Goal: Use online tool/utility: Utilize a website feature to perform a specific function

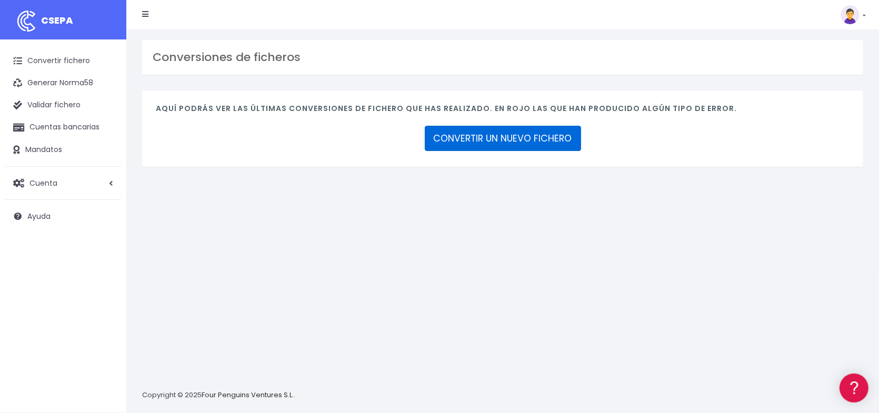
click at [499, 143] on link "CONVERTIR UN NUEVO FICHERO" at bounding box center [503, 138] width 156 height 25
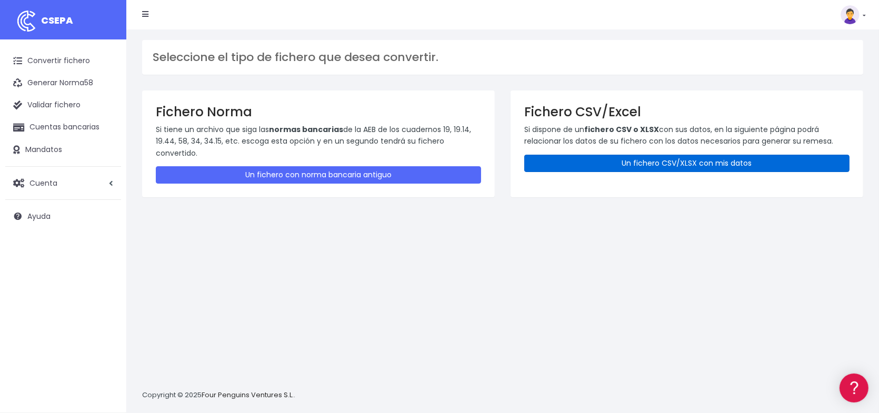
click at [679, 164] on link "Un fichero CSV/XLSX con mis datos" at bounding box center [686, 163] width 325 height 17
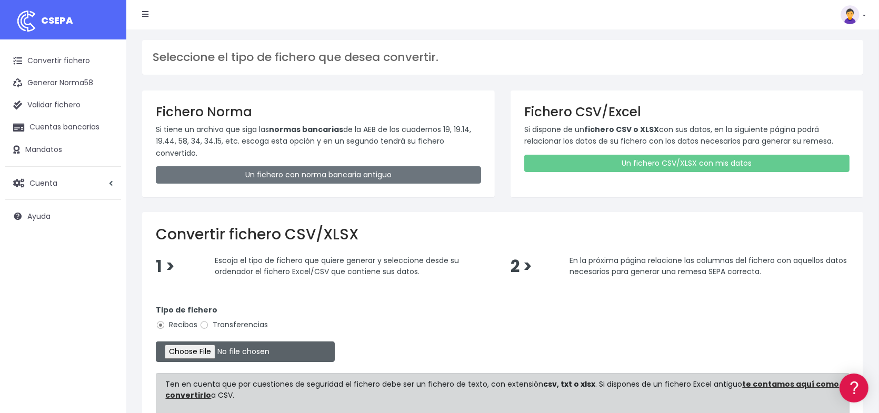
click at [214, 353] on input "file" at bounding box center [245, 352] width 179 height 21
type input "C:\fakepath\Remesa Incidencias Septiembre 3.xlsx"
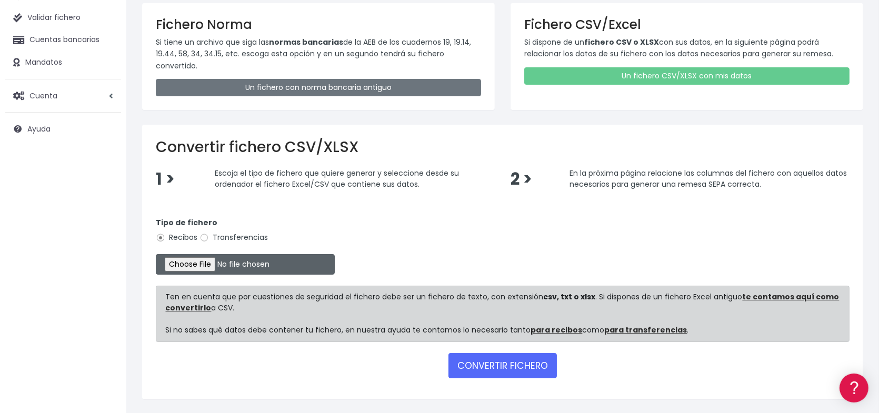
scroll to position [105, 0]
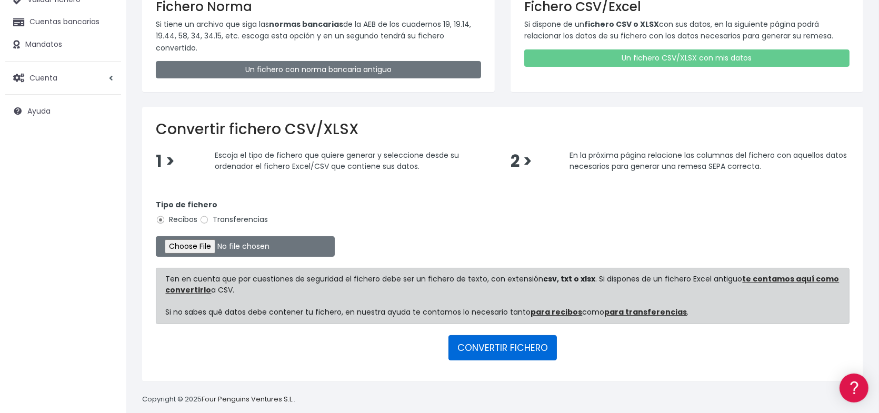
click at [500, 349] on button "CONVERTIR FICHERO" at bounding box center [502, 347] width 108 height 25
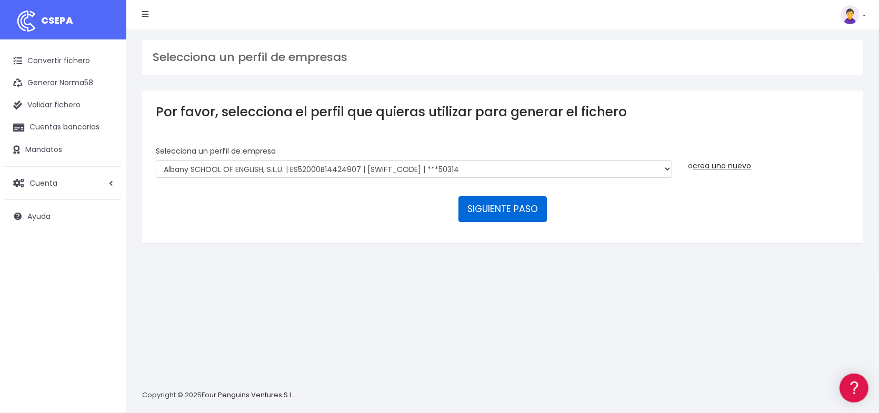
click at [509, 206] on button "SIGUIENTE PASO" at bounding box center [502, 208] width 88 height 25
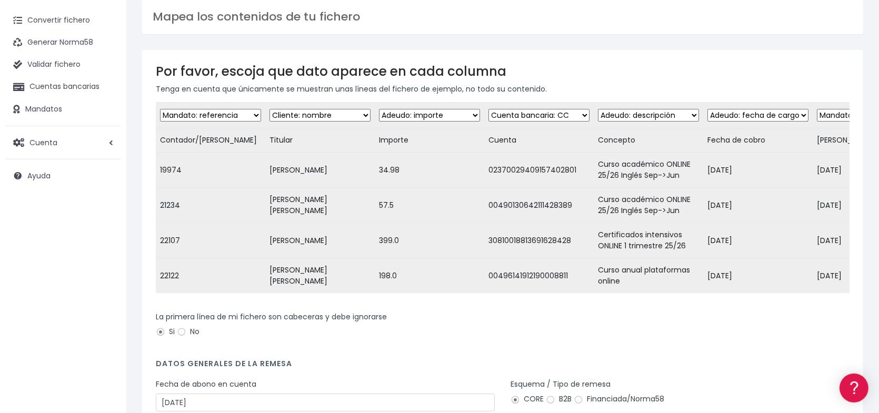
scroll to position [105, 0]
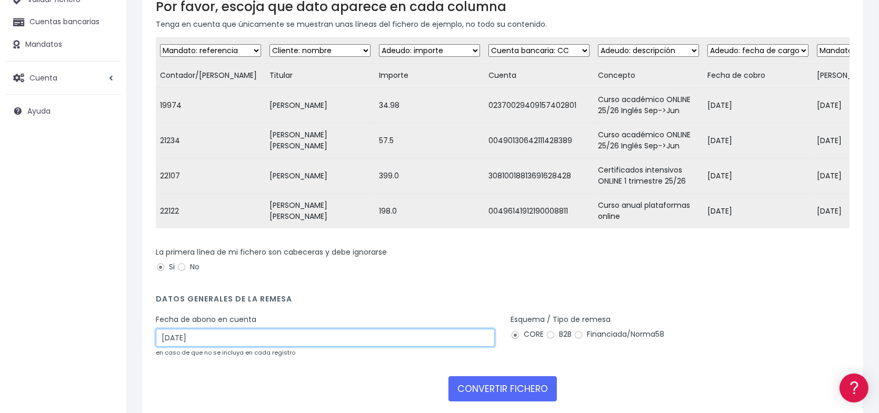
click at [263, 347] on input "[DATE]" at bounding box center [325, 338] width 339 height 18
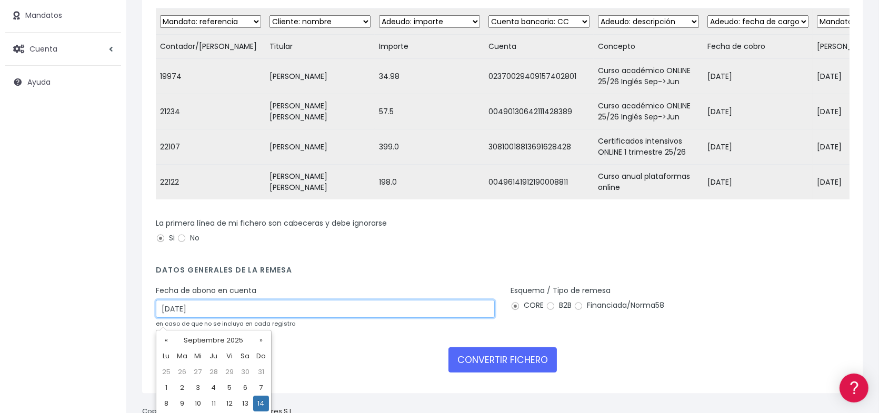
scroll to position [182, 0]
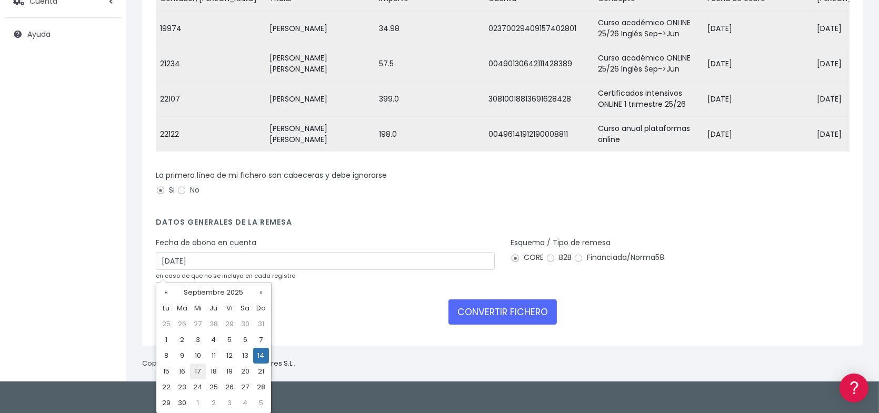
click at [196, 372] on td "17" at bounding box center [198, 372] width 16 height 16
type input "17/09/2025"
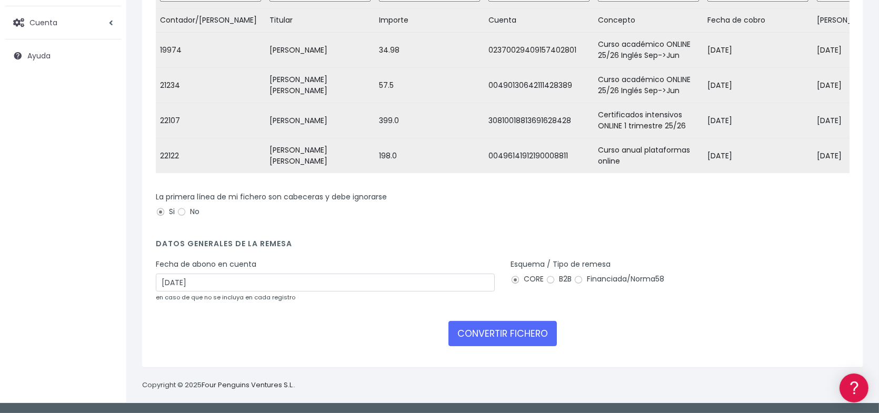
click at [336, 336] on div "CONVERTIR FICHERO" at bounding box center [503, 333] width 694 height 25
click at [508, 335] on button "CONVERTIR FICHERO" at bounding box center [502, 333] width 108 height 25
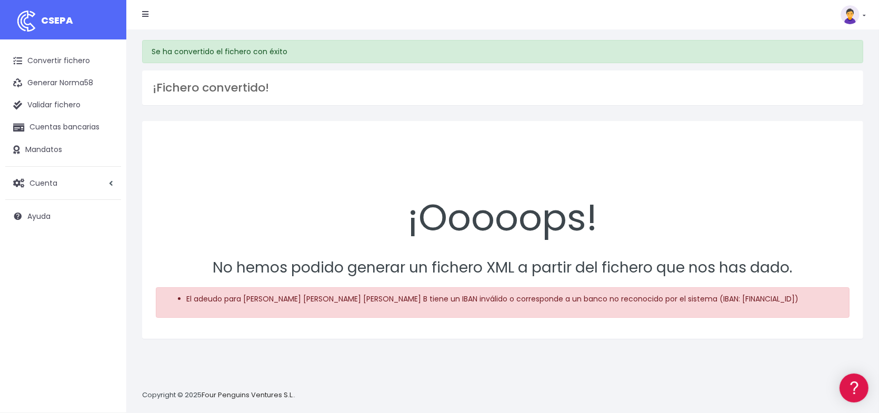
drag, startPoint x: 245, startPoint y: 310, endPoint x: 257, endPoint y: 312, distance: 12.7
click at [257, 305] on li "El adeudo para Matilde Lopez Fando Salinas, Juan Manuel Bellod B tiene un IBAN …" at bounding box center [513, 299] width 653 height 11
drag, startPoint x: 246, startPoint y: 297, endPoint x: 347, endPoint y: 297, distance: 101.0
click at [347, 297] on li "El adeudo para Matilde Lopez Fando Salinas, Juan Manuel Bellod B tiene un IBAN …" at bounding box center [513, 299] width 653 height 11
copy li "Matilde Lopez Fando Salinas"
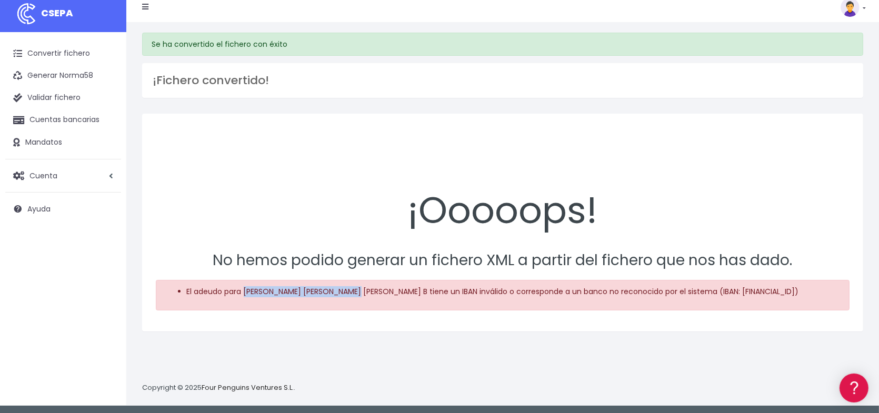
scroll to position [10, 0]
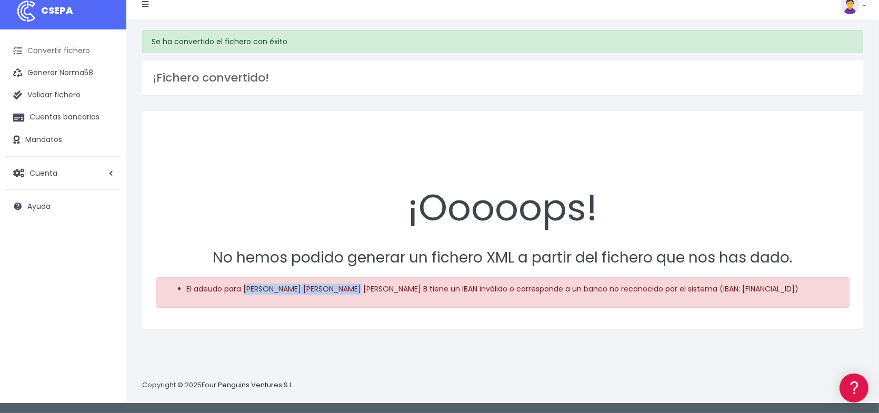
click at [57, 52] on link "Convertir fichero" at bounding box center [63, 51] width 116 height 22
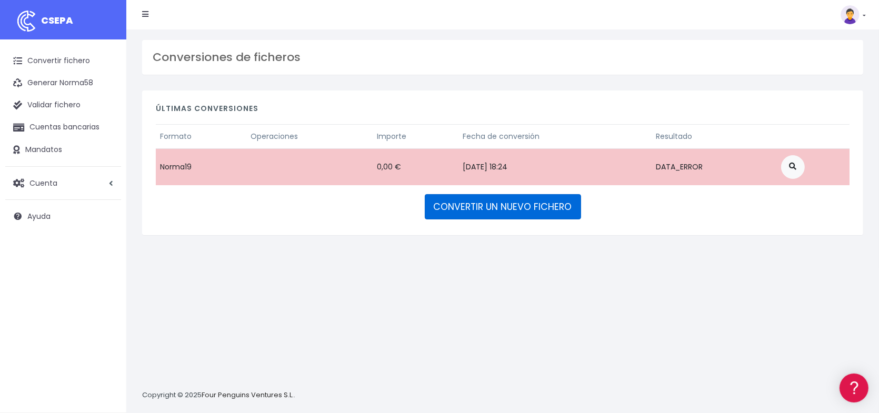
click at [513, 206] on link "CONVERTIR UN NUEVO FICHERO" at bounding box center [503, 206] width 156 height 25
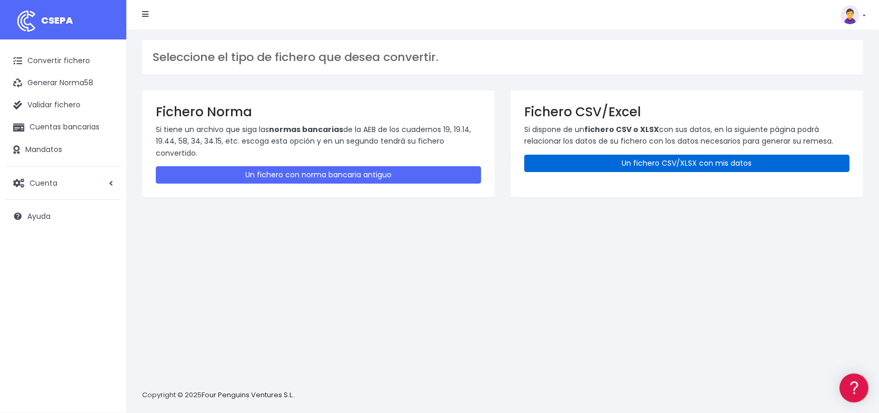
click at [689, 159] on link "Un fichero CSV/XLSX con mis datos" at bounding box center [686, 163] width 325 height 17
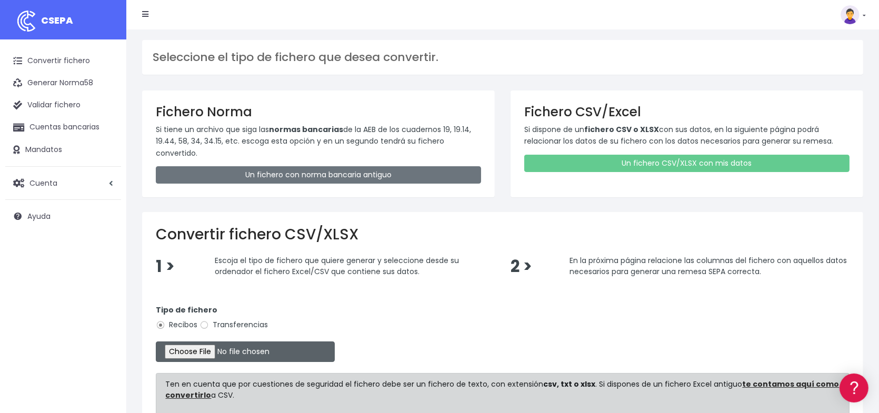
click at [216, 352] on input "file" at bounding box center [245, 352] width 179 height 21
type input "C:\fakepath\Remesa Incidencias Septiembre 3.xlsx"
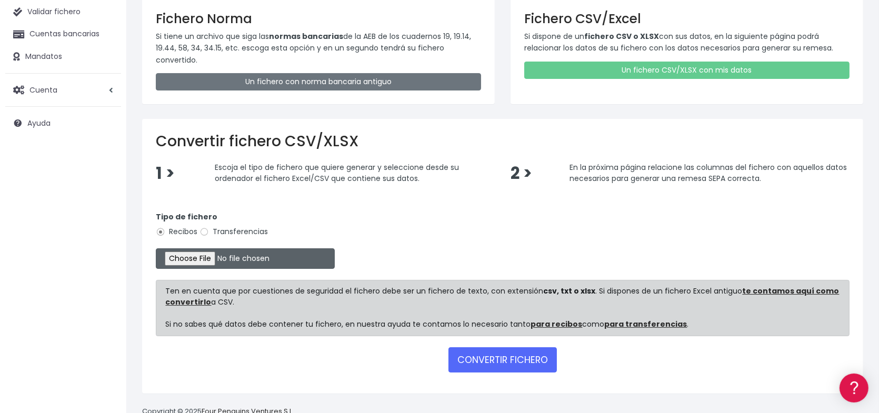
scroll to position [105, 0]
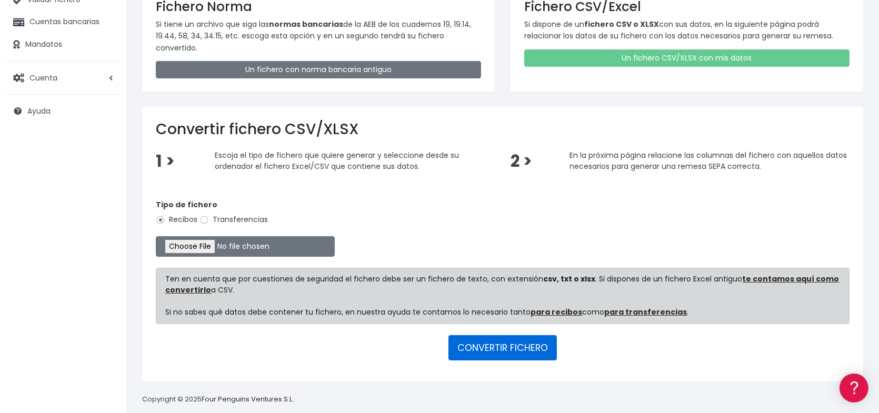
click at [502, 347] on button "CONVERTIR FICHERO" at bounding box center [502, 347] width 108 height 25
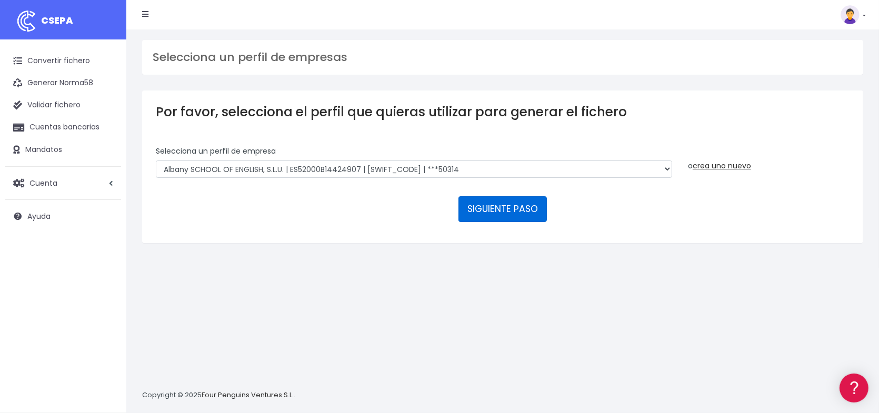
click at [500, 208] on button "SIGUIENTE PASO" at bounding box center [502, 208] width 88 height 25
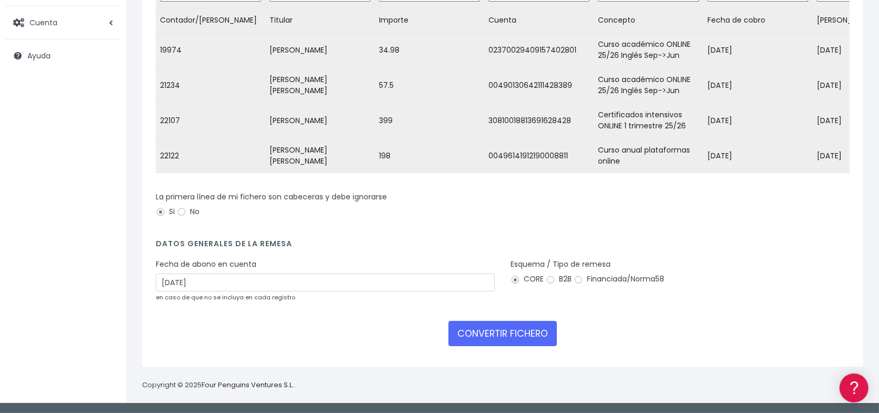
scroll to position [167, 0]
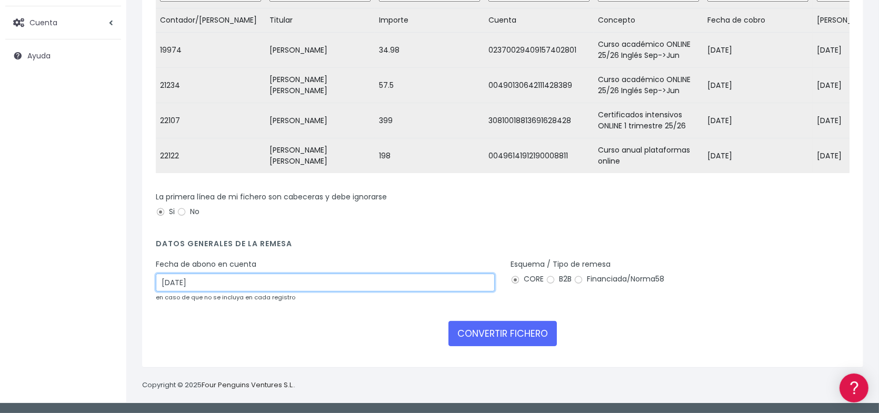
click at [279, 285] on input "[DATE]" at bounding box center [325, 283] width 339 height 18
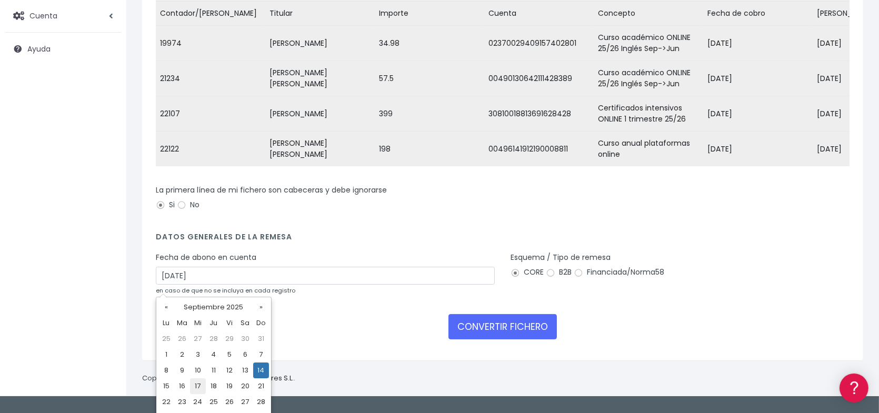
click at [199, 384] on td "17" at bounding box center [198, 386] width 16 height 16
type input "[DATE]"
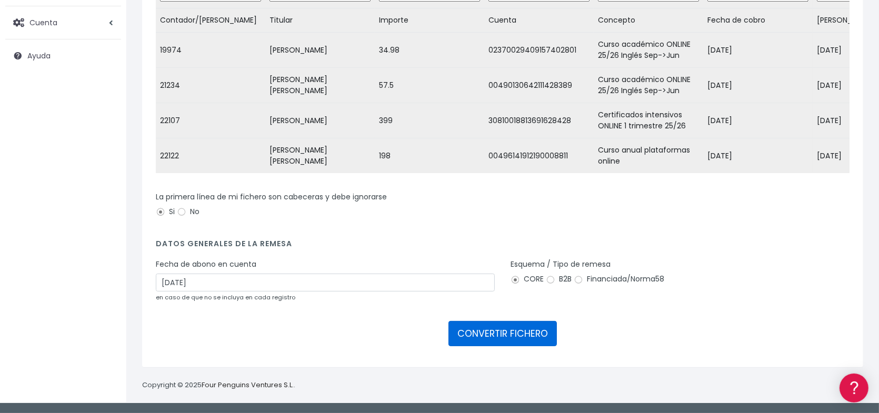
click at [497, 330] on button "CONVERTIR FICHERO" at bounding box center [502, 333] width 108 height 25
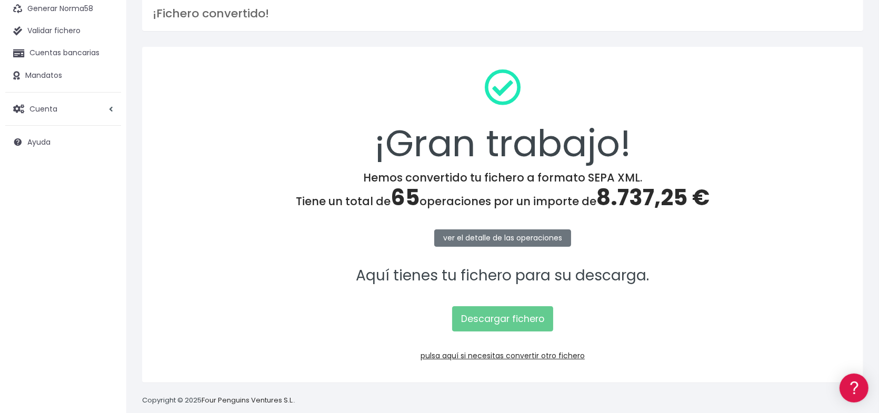
scroll to position [89, 0]
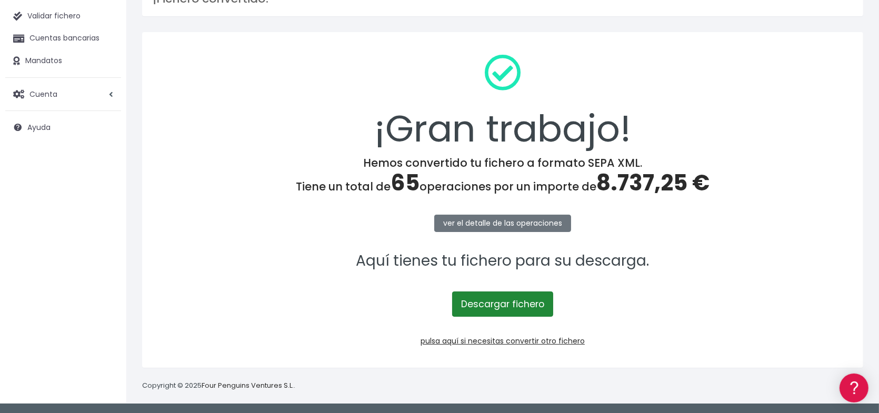
click at [505, 305] on link "Descargar fichero" at bounding box center [502, 304] width 101 height 25
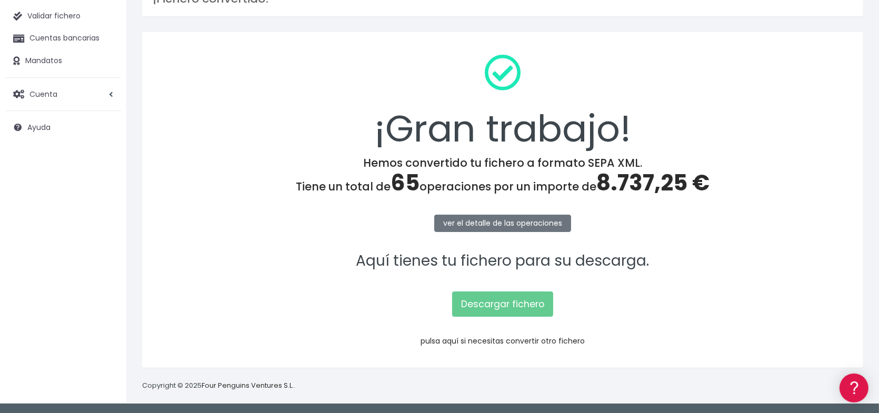
click at [509, 342] on link "pulsa aquí si necesitas convertir otro fichero" at bounding box center [502, 341] width 164 height 11
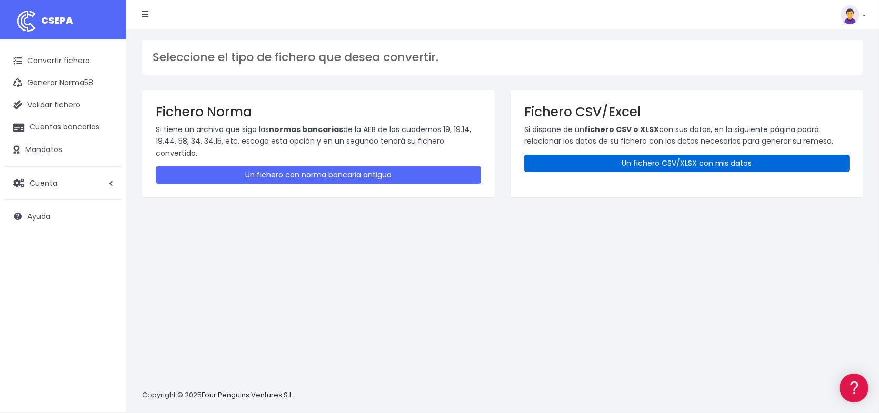
click at [665, 164] on link "Un fichero CSV/XLSX con mis datos" at bounding box center [686, 163] width 325 height 17
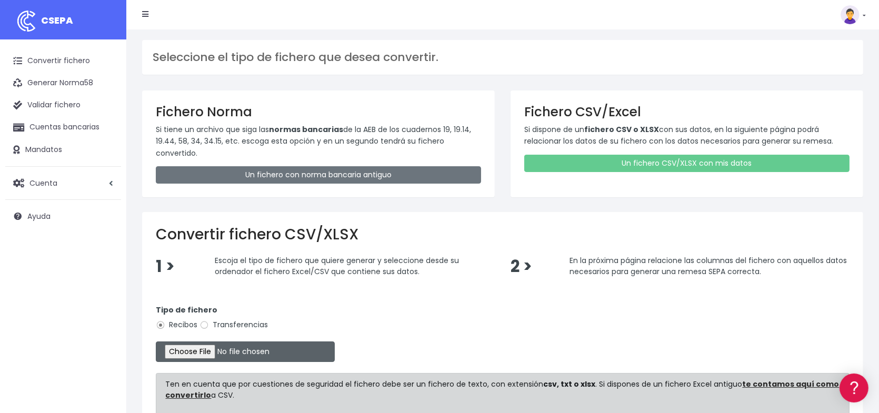
click at [213, 353] on input "file" at bounding box center [245, 352] width 179 height 21
type input "C:\fakepath\Remesa Incidencias [DATE].xlsx"
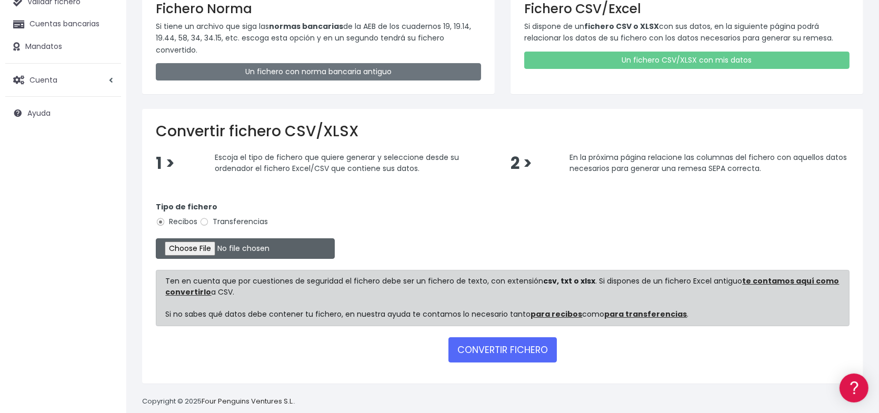
scroll to position [118, 0]
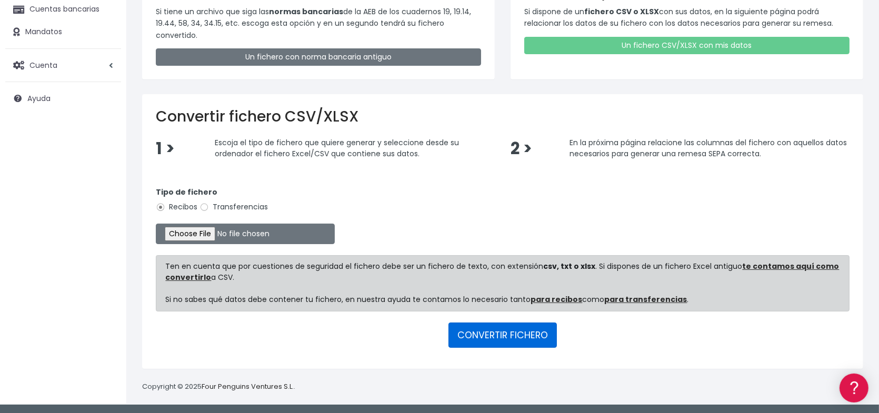
click at [511, 336] on button "CONVERTIR FICHERO" at bounding box center [502, 335] width 108 height 25
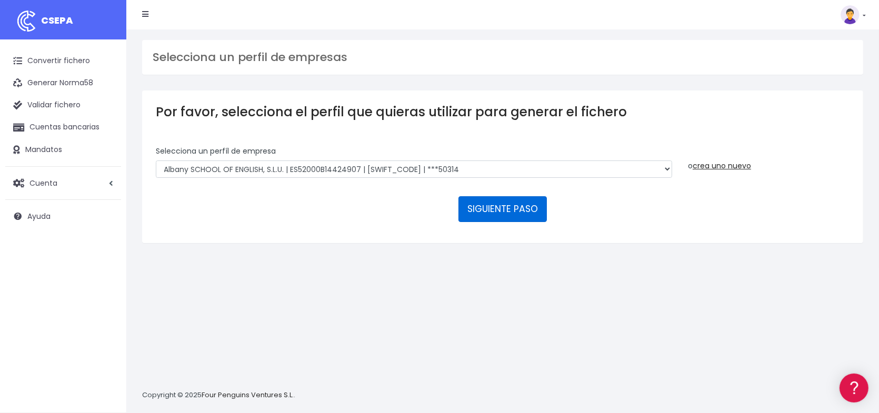
click at [496, 207] on button "SIGUIENTE PASO" at bounding box center [502, 208] width 88 height 25
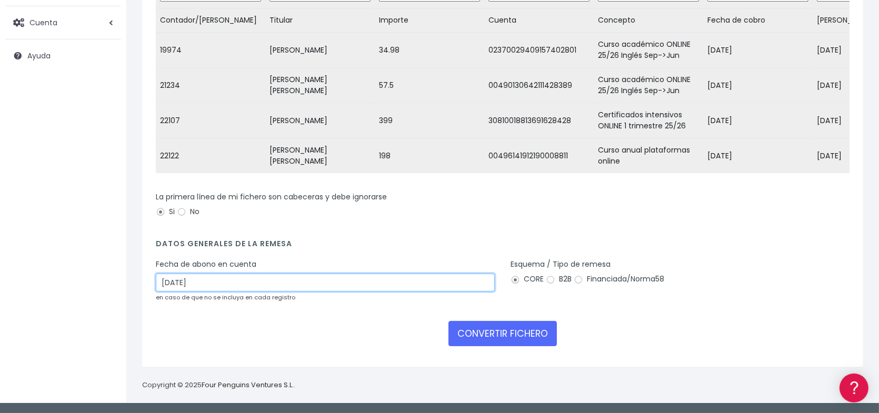
click at [240, 282] on input "[DATE]" at bounding box center [325, 283] width 339 height 18
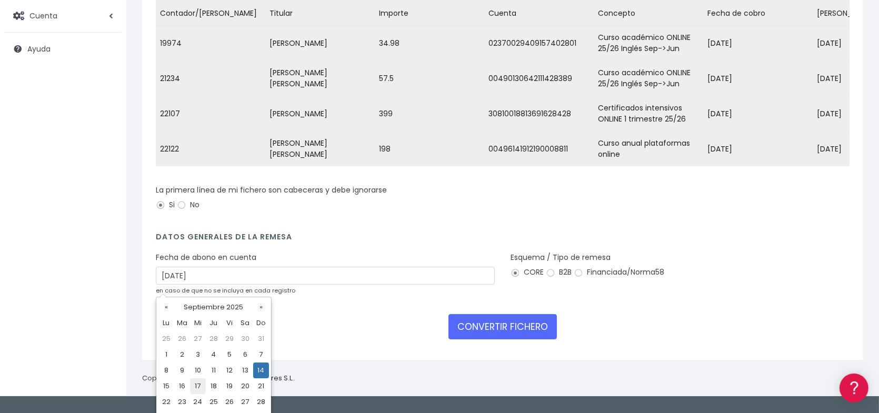
click at [197, 387] on td "17" at bounding box center [198, 386] width 16 height 16
type input "[DATE]"
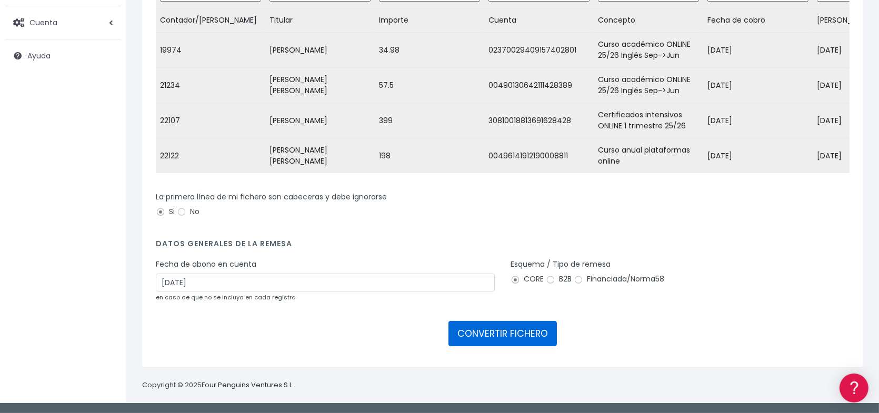
click at [483, 334] on button "CONVERTIR FICHERO" at bounding box center [502, 333] width 108 height 25
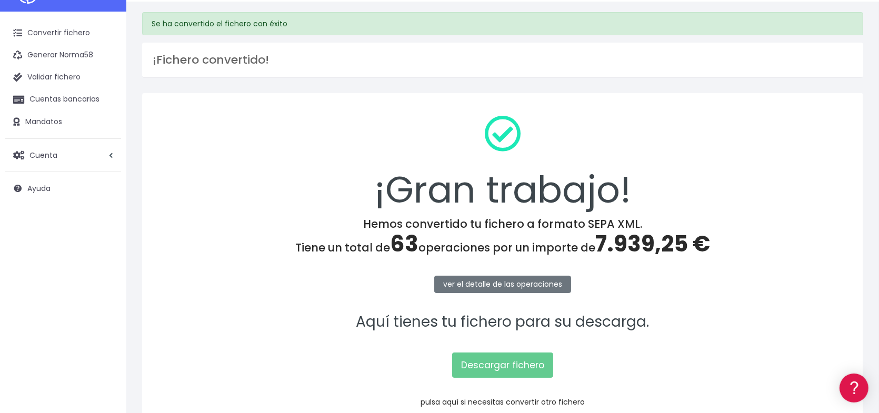
scroll to position [53, 0]
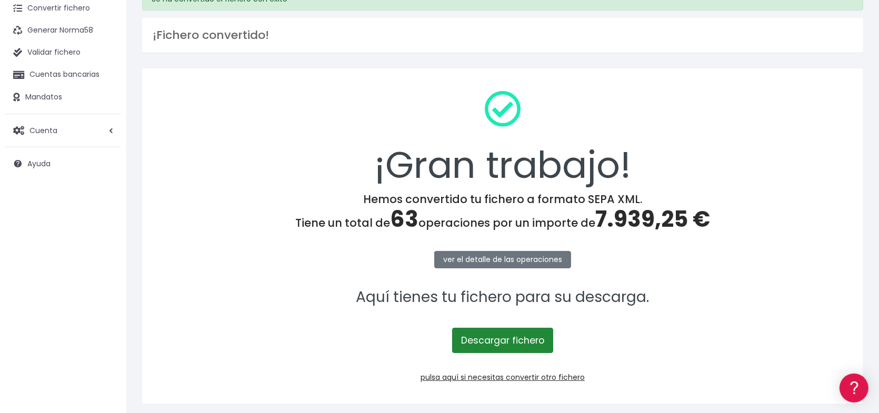
click at [516, 342] on link "Descargar fichero" at bounding box center [502, 340] width 101 height 25
click at [285, 293] on p "Aquí tienes tu fichero para su descarga." at bounding box center [503, 298] width 694 height 24
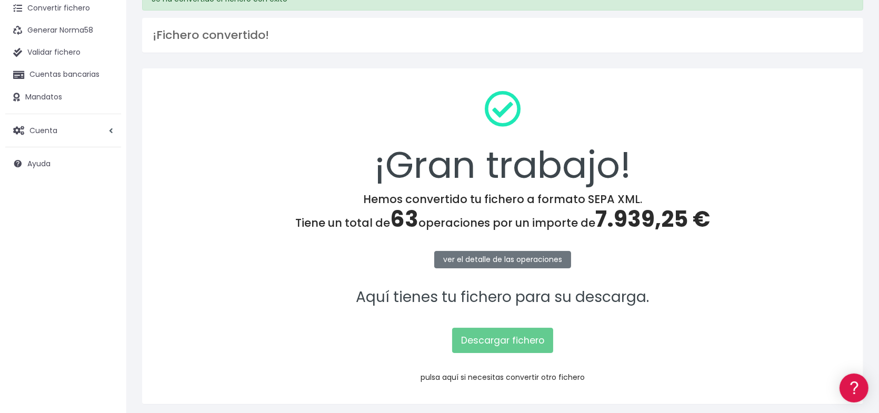
click at [498, 377] on link "pulsa aquí si necesitas convertir otro fichero" at bounding box center [502, 377] width 164 height 11
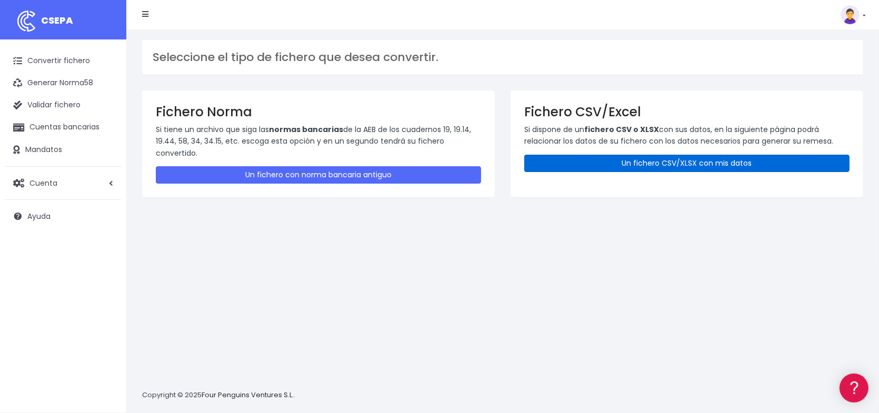
click at [660, 164] on link "Un fichero CSV/XLSX con mis datos" at bounding box center [686, 163] width 325 height 17
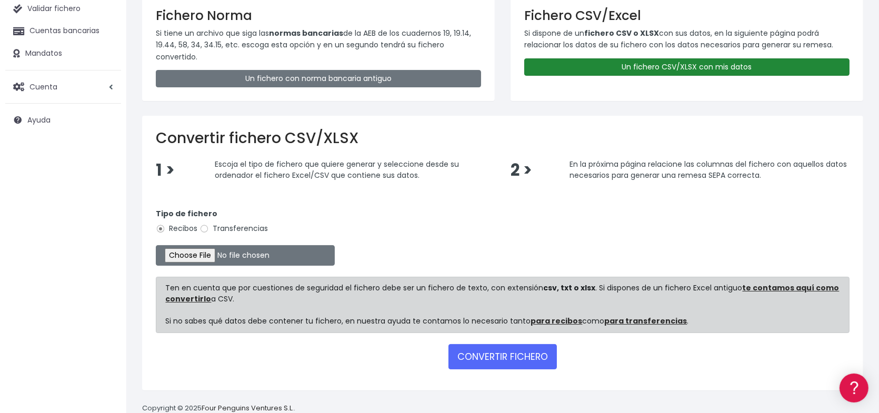
scroll to position [118, 0]
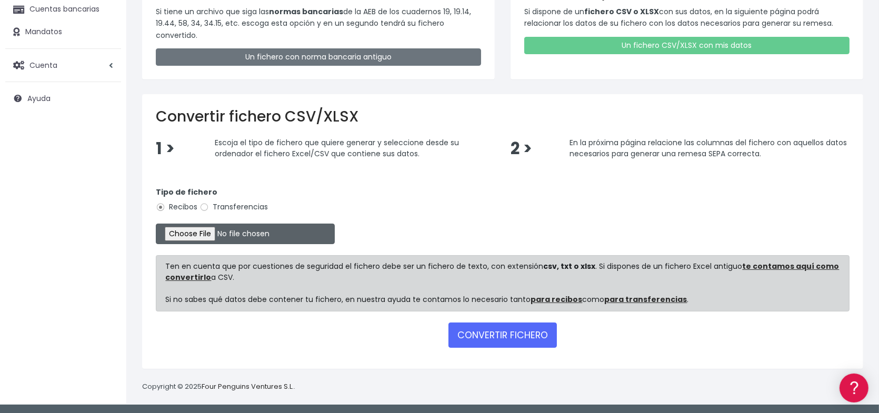
click at [208, 234] on input "file" at bounding box center [245, 234] width 179 height 21
type input "C:\fakepath\Remesa Incidencias Septiembre 3.xlsx"
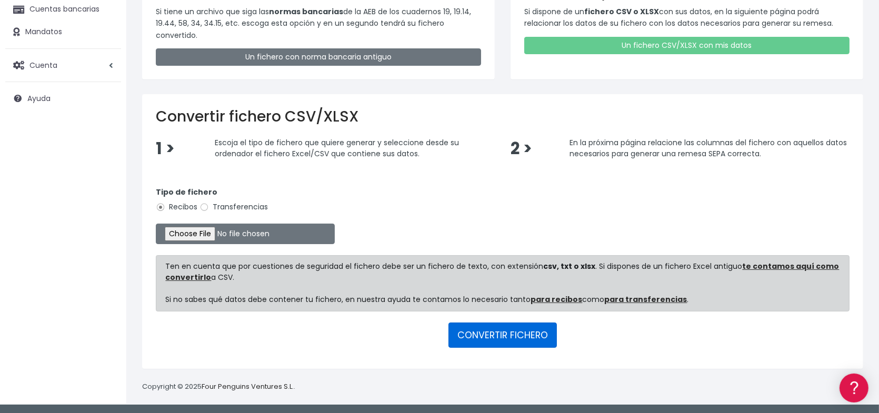
click at [495, 334] on button "CONVERTIR FICHERO" at bounding box center [502, 335] width 108 height 25
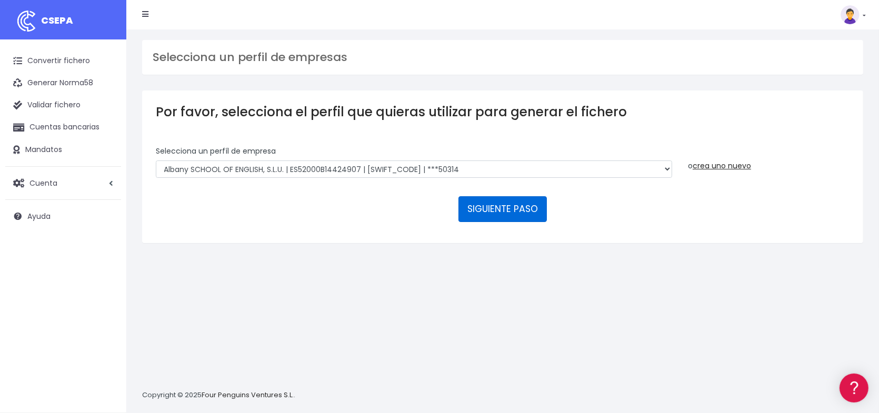
click at [492, 212] on button "SIGUIENTE PASO" at bounding box center [502, 208] width 88 height 25
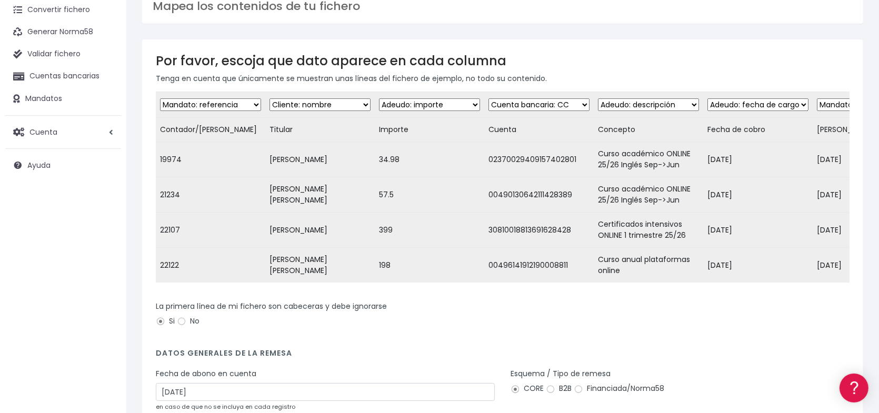
scroll to position [158, 0]
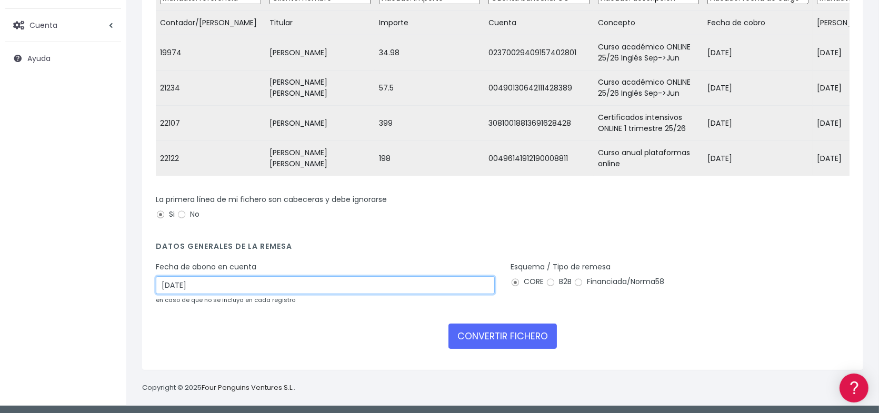
click at [244, 291] on input "[DATE]" at bounding box center [325, 285] width 339 height 18
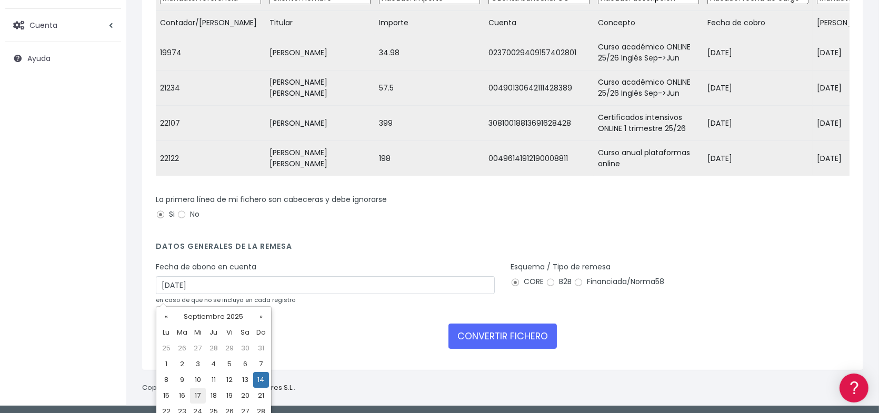
click at [195, 392] on td "17" at bounding box center [198, 396] width 16 height 16
type input "17/09/2025"
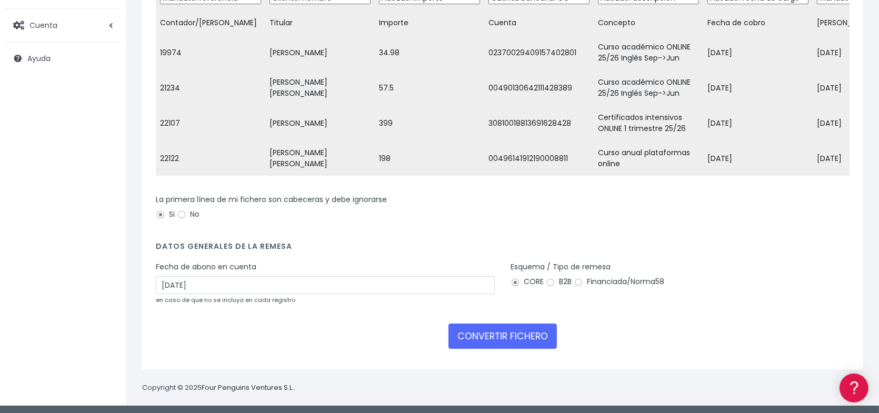
click at [360, 349] on div "CONVERTIR FICHERO" at bounding box center [503, 336] width 694 height 25
click at [472, 342] on button "CONVERTIR FICHERO" at bounding box center [502, 336] width 108 height 25
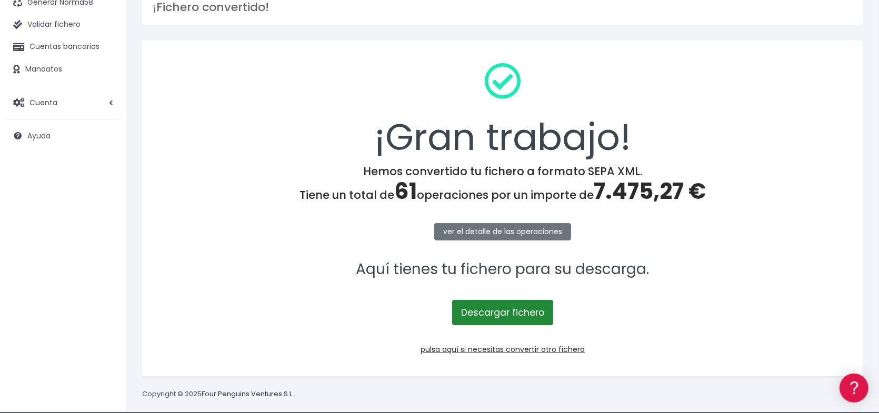
scroll to position [89, 0]
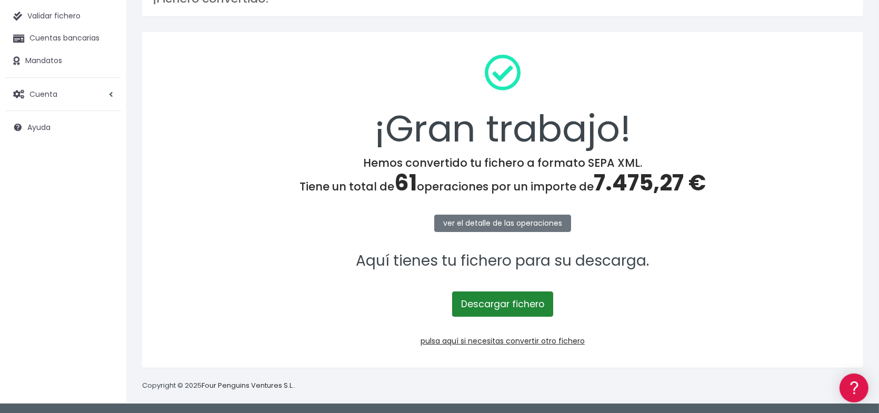
click at [504, 306] on link "Descargar fichero" at bounding box center [502, 304] width 101 height 25
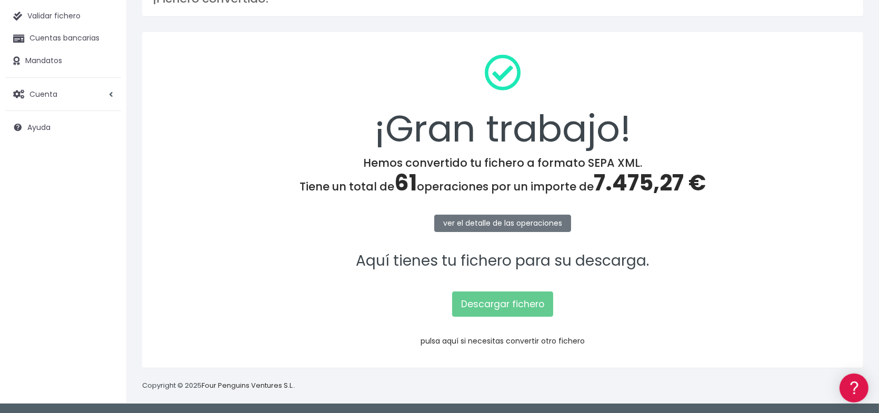
click at [490, 341] on link "pulsa aquí si necesitas convertir otro fichero" at bounding box center [502, 341] width 164 height 11
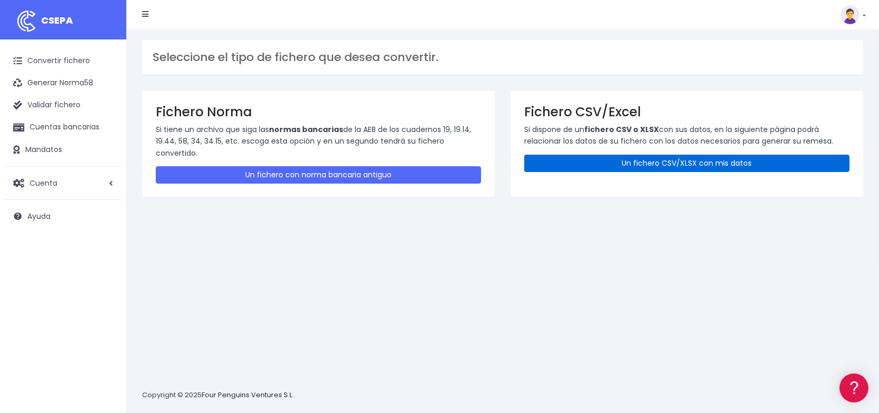
click at [671, 162] on link "Un fichero CSV/XLSX con mis datos" at bounding box center [686, 163] width 325 height 17
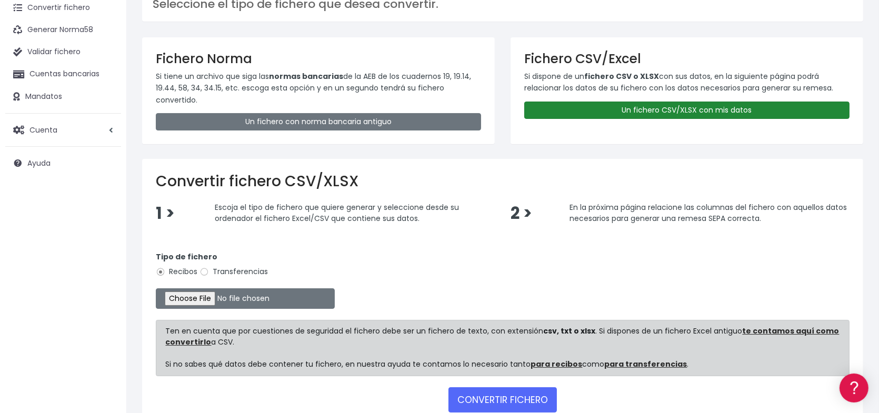
scroll to position [105, 0]
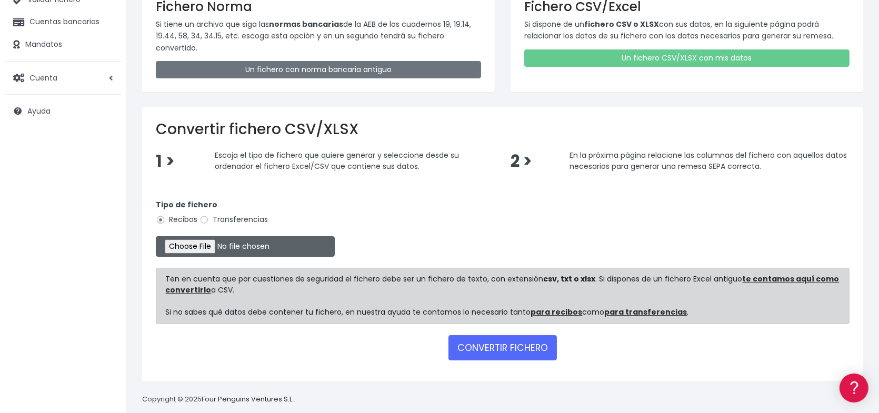
click at [221, 244] on input "file" at bounding box center [245, 246] width 179 height 21
type input "C:\fakepath\Remesa Incidencias Septiembre 3.xlsx"
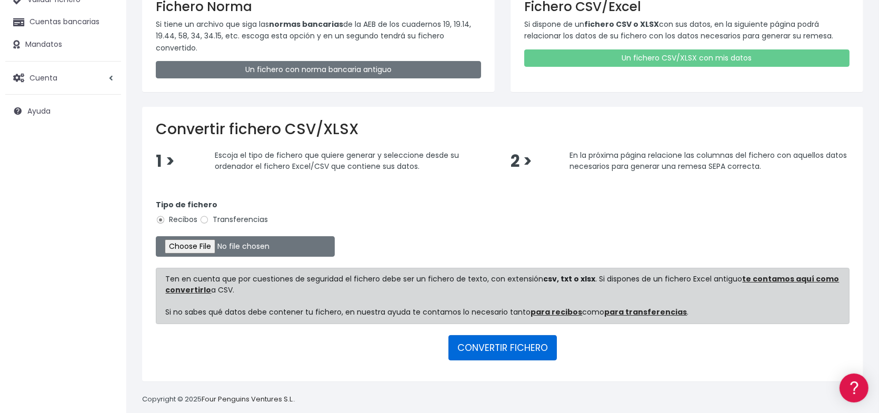
click at [486, 344] on button "CONVERTIR FICHERO" at bounding box center [502, 347] width 108 height 25
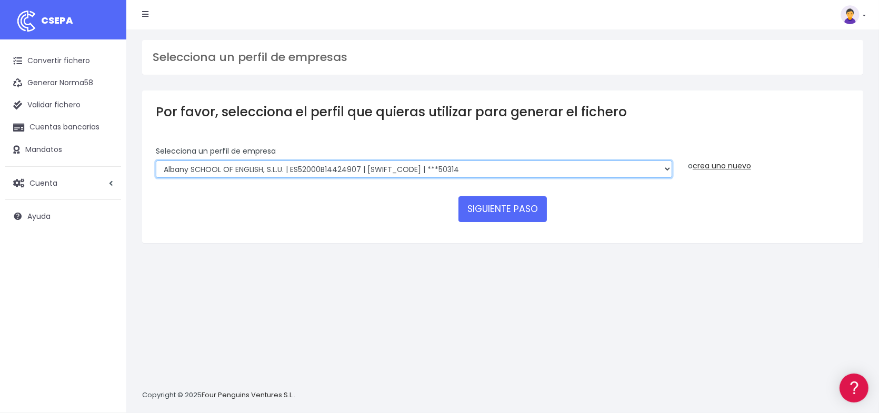
click at [326, 169] on select "Albany SCHOOL OF ENGLISH, S.L.U. | ES52000B14424907 | BSABESBBXXX | ***50314 Ro…" at bounding box center [414, 170] width 516 height 18
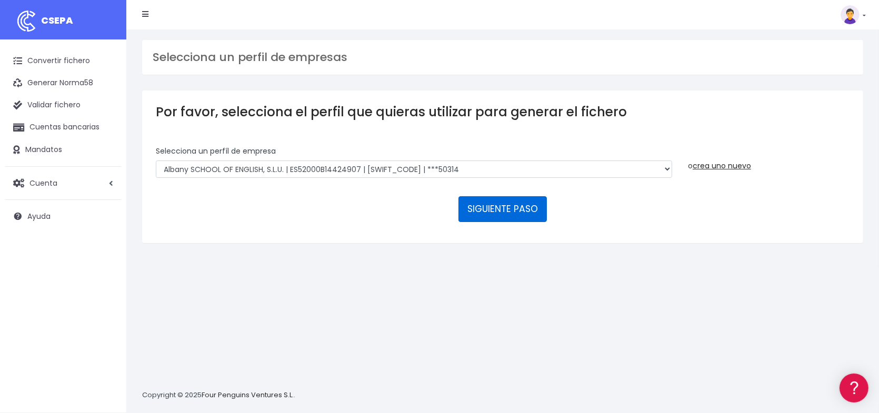
click at [495, 209] on button "SIGUIENTE PASO" at bounding box center [502, 208] width 88 height 25
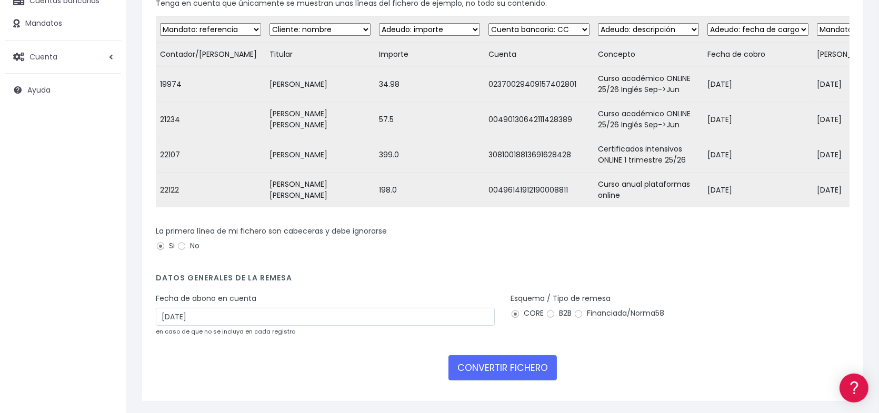
scroll to position [167, 0]
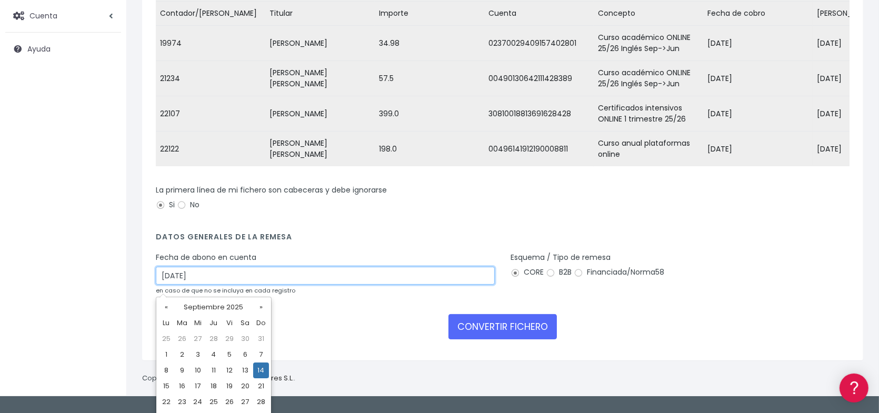
click at [245, 285] on input "[DATE]" at bounding box center [325, 276] width 339 height 18
click at [201, 386] on td "17" at bounding box center [198, 386] width 16 height 16
type input "[DATE]"
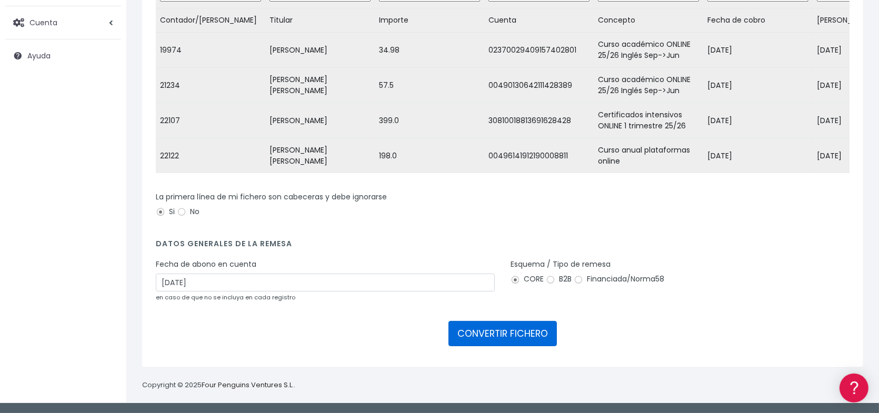
click at [511, 332] on button "CONVERTIR FICHERO" at bounding box center [502, 333] width 108 height 25
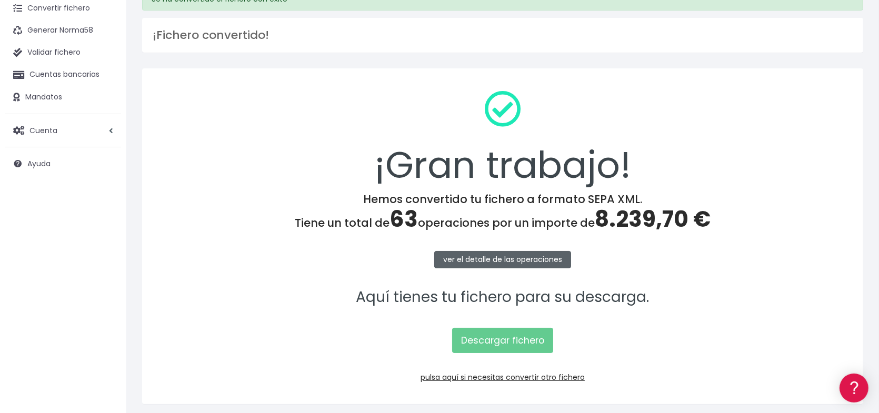
scroll to position [89, 0]
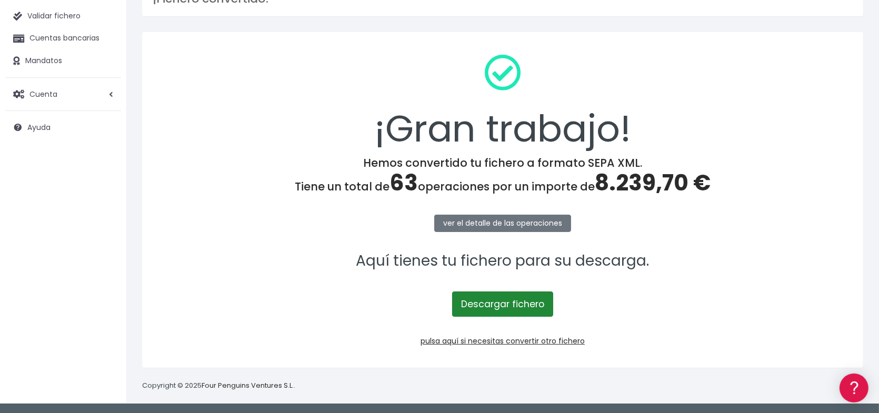
click at [504, 302] on link "Descargar fichero" at bounding box center [502, 304] width 101 height 25
